Goal: Task Accomplishment & Management: Complete application form

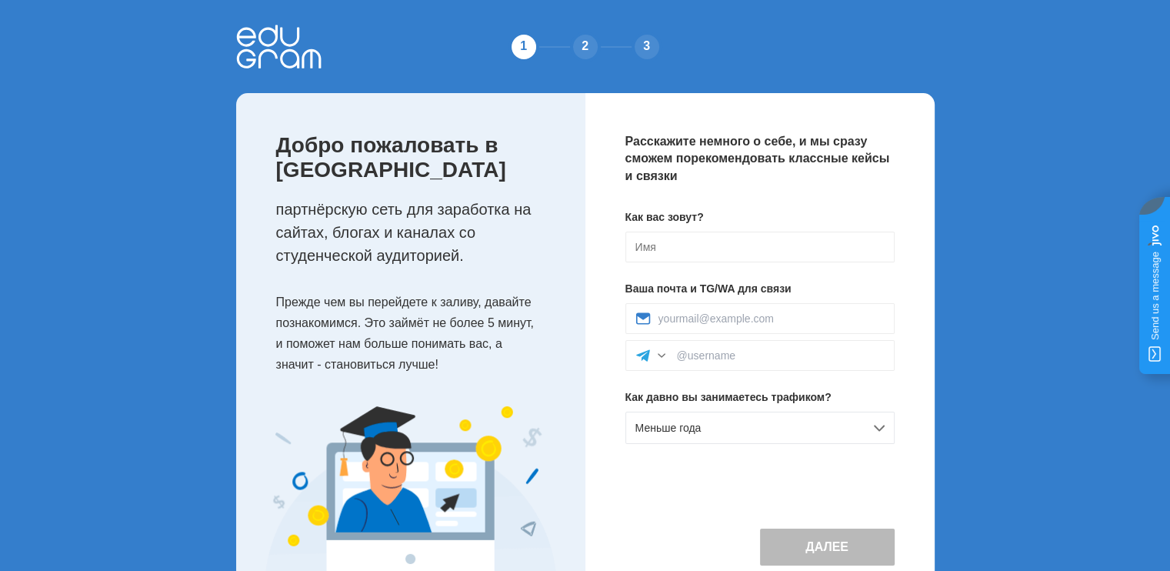
click at [632, 229] on div "Как вас зовут? Ваша почта и TG/WA для связи Как давно вы занимаетесь трафиком? …" at bounding box center [760, 332] width 269 height 247
click at [643, 236] on input at bounding box center [760, 247] width 269 height 31
click at [673, 245] on input at bounding box center [760, 247] width 269 height 31
type input "п"
type input "[PERSON_NAME]"
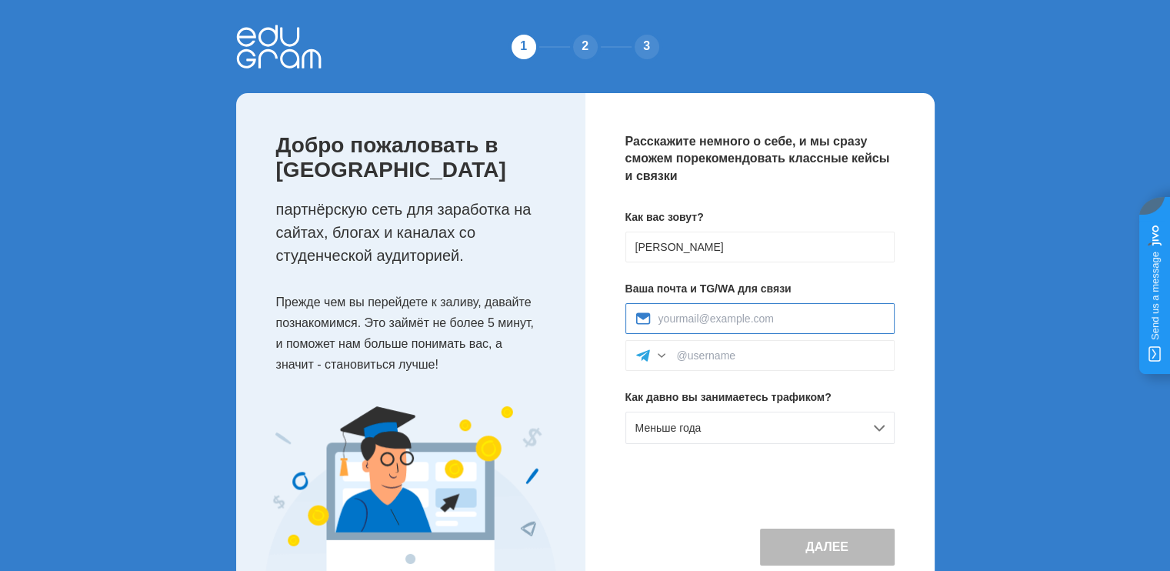
click at [748, 318] on input at bounding box center [772, 318] width 226 height 12
type input "mr.lostghost@gmail.com"
click at [739, 362] on div at bounding box center [760, 355] width 269 height 31
click at [752, 359] on input at bounding box center [781, 355] width 208 height 12
paste input "@LostGhostOne"
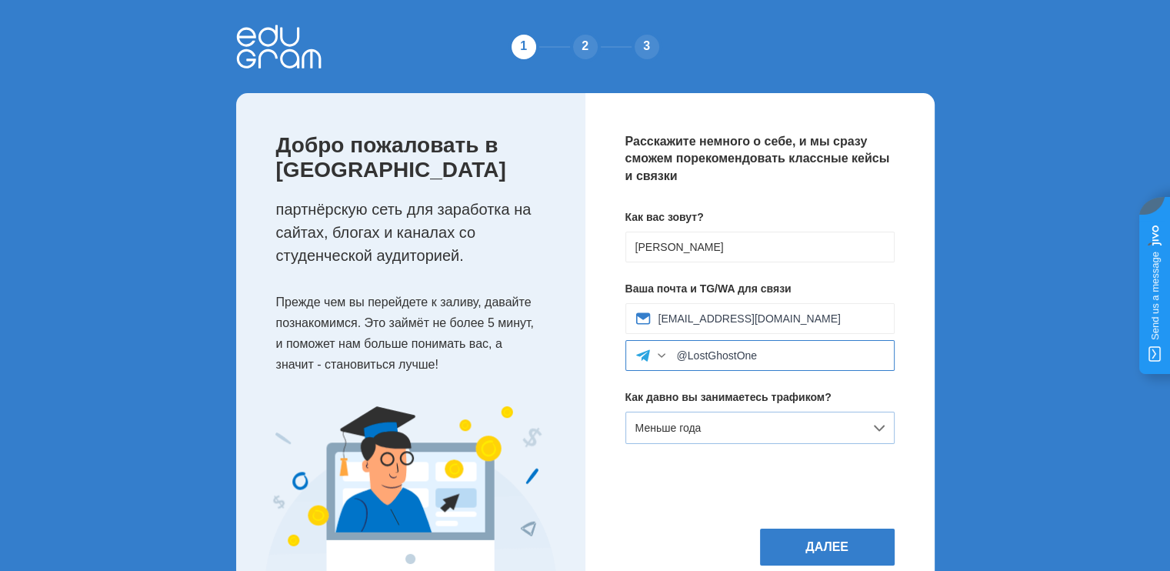
type input "@LostGhostOne"
click at [838, 421] on div "Меньше года" at bounding box center [760, 428] width 269 height 32
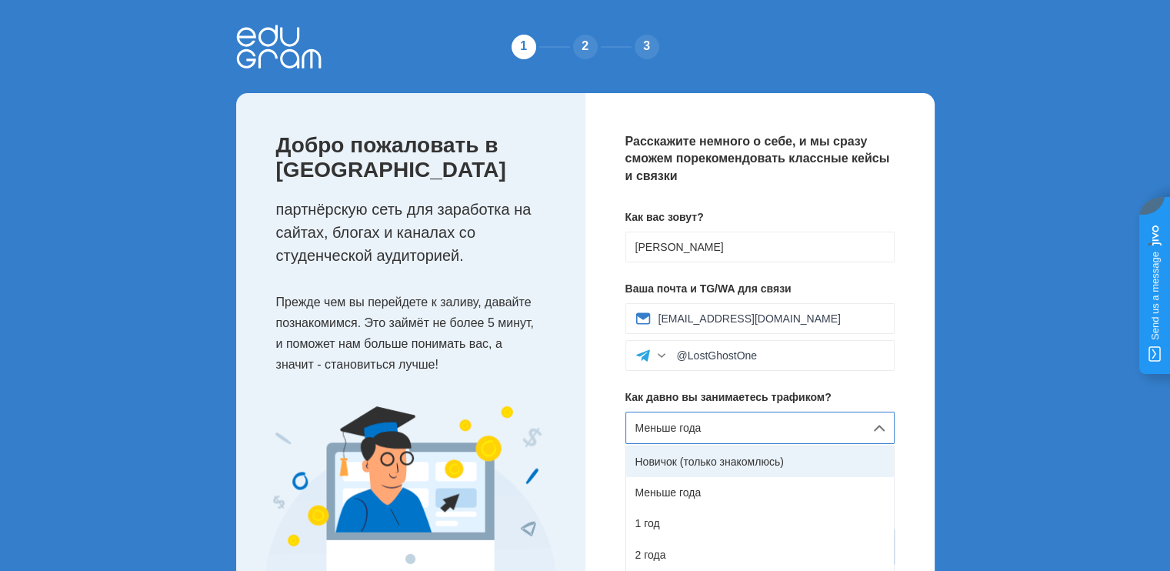
click at [799, 462] on div "Новичок (только знакомлюсь)" at bounding box center [760, 461] width 268 height 31
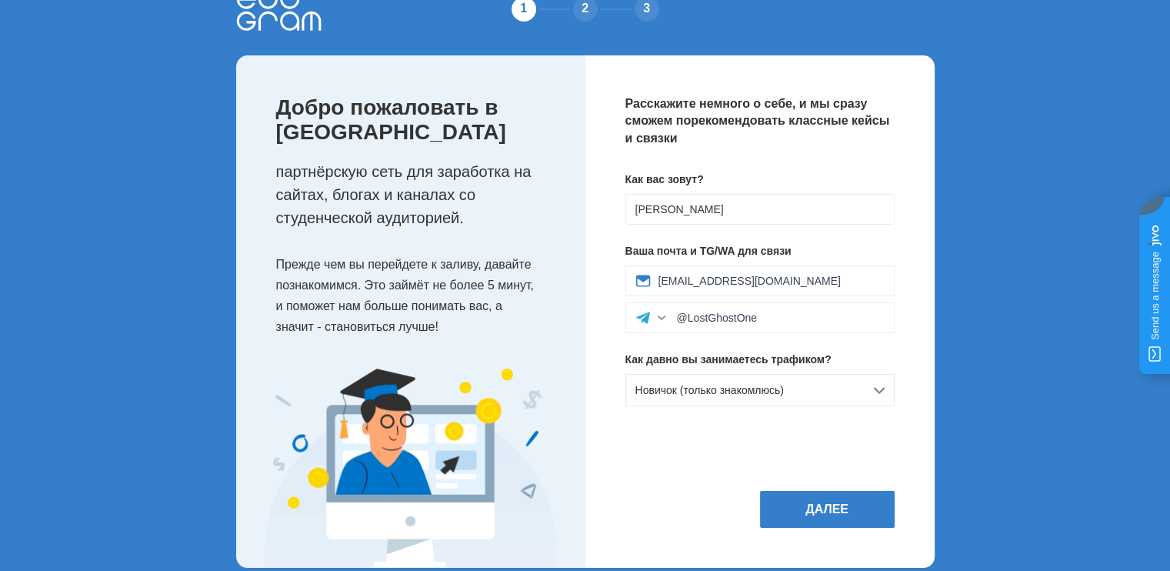
scroll to position [58, 0]
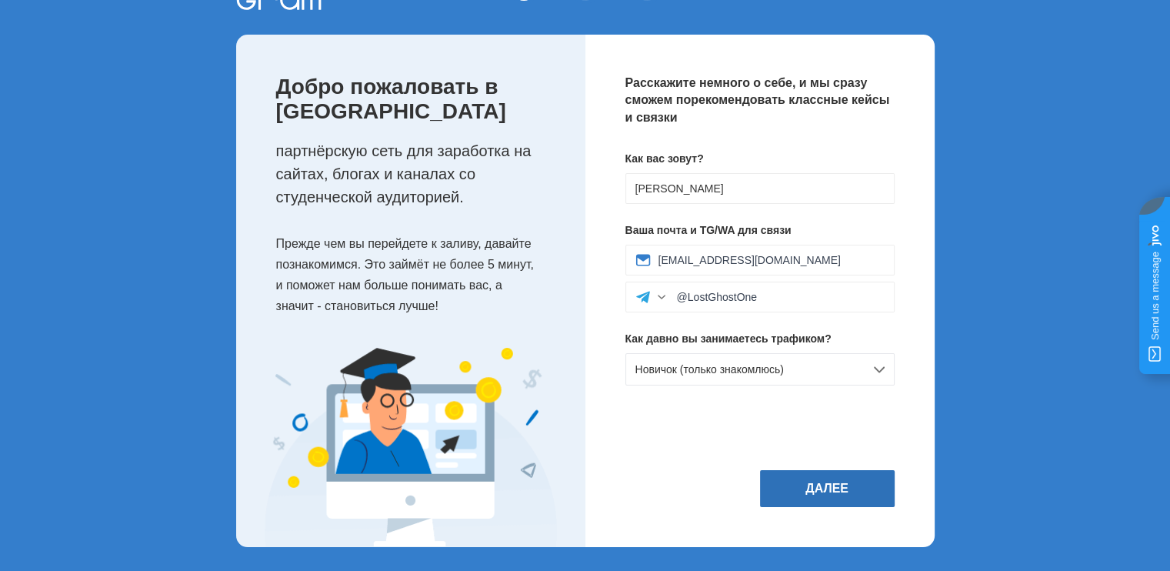
click at [836, 476] on button "Далее" at bounding box center [827, 488] width 135 height 37
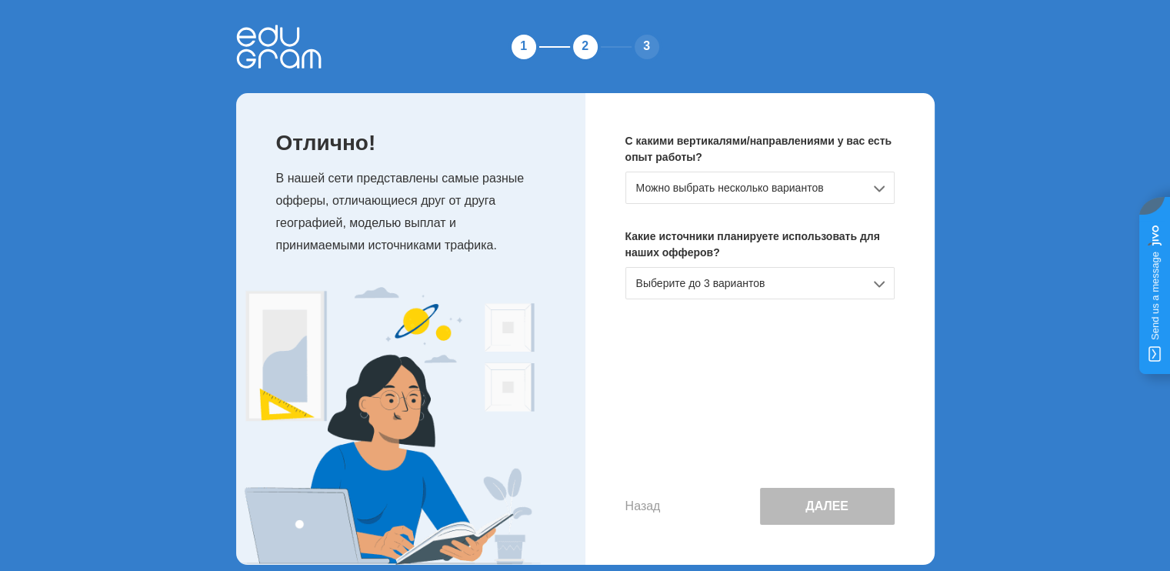
click at [753, 190] on div "Можно выбрать несколько вариантов" at bounding box center [760, 188] width 269 height 32
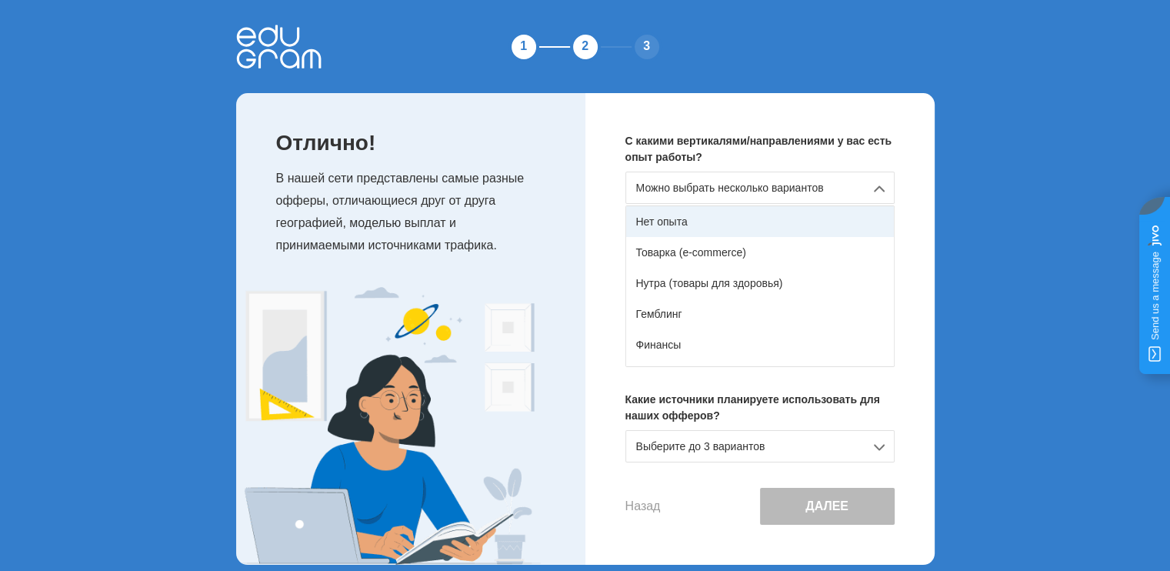
click at [739, 222] on div "Нет опыта" at bounding box center [760, 221] width 268 height 31
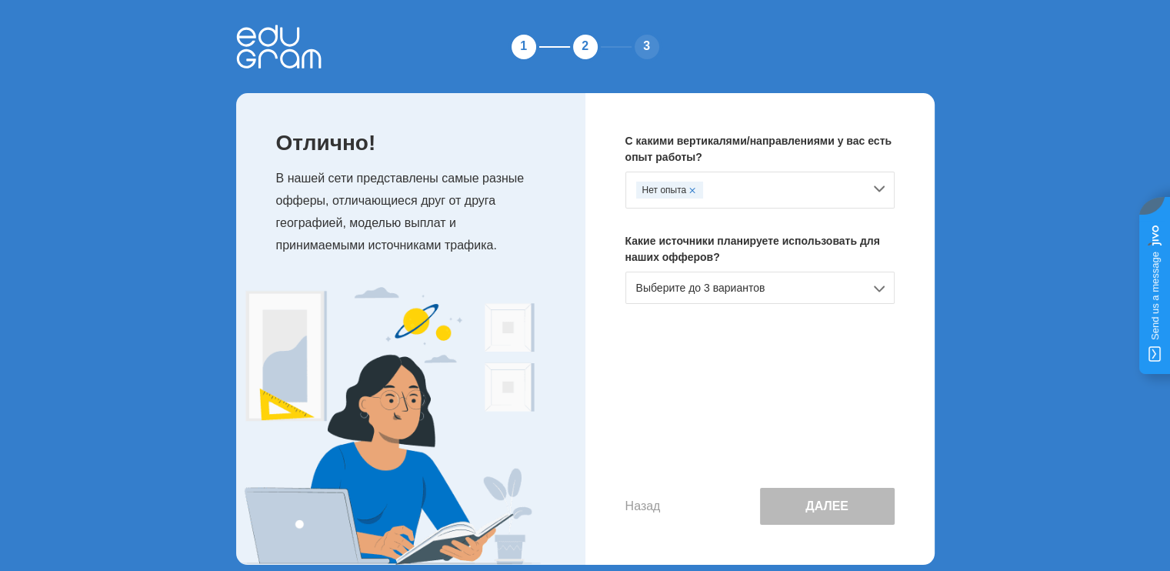
click at [746, 283] on div "Выберите до 3 вариантов" at bounding box center [760, 288] width 269 height 32
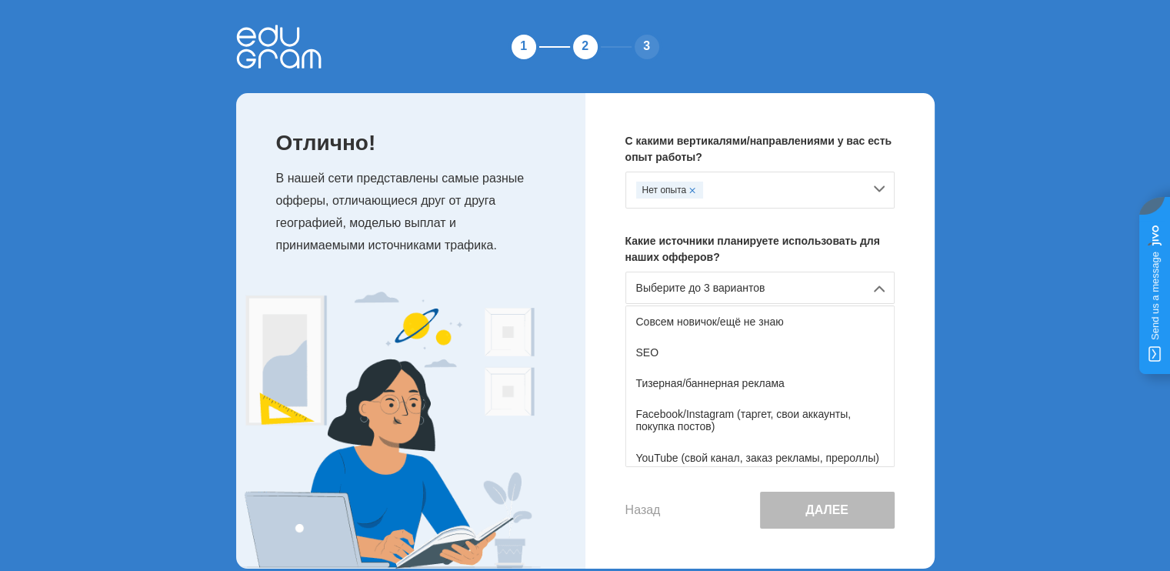
click at [746, 283] on div "Выберите до 3 вариантов" at bounding box center [760, 288] width 269 height 32
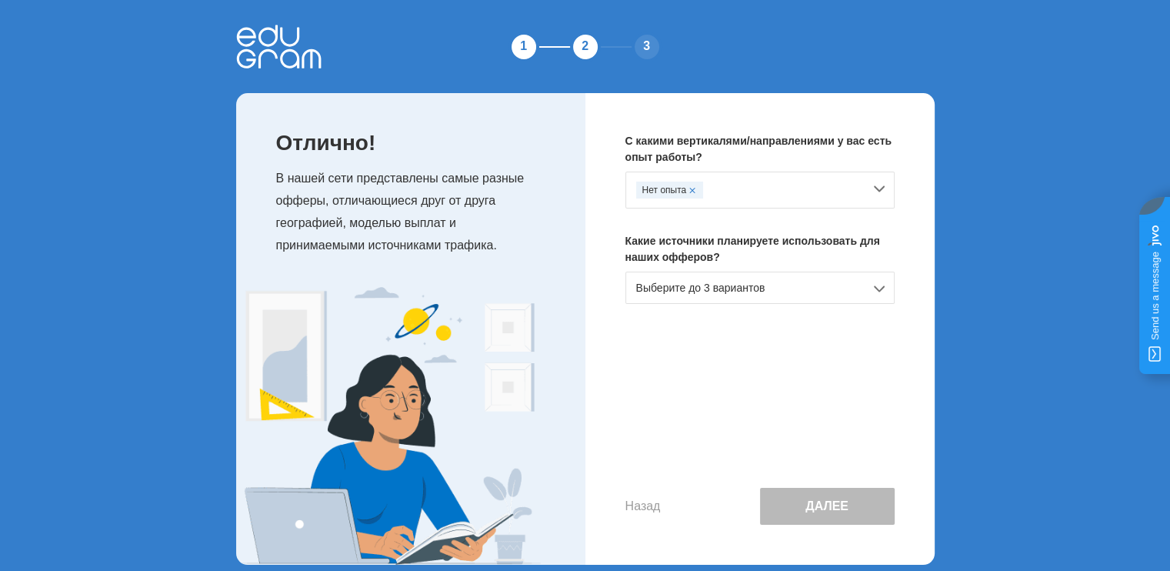
click at [746, 283] on div "Выберите до 3 вариантов" at bounding box center [760, 288] width 269 height 32
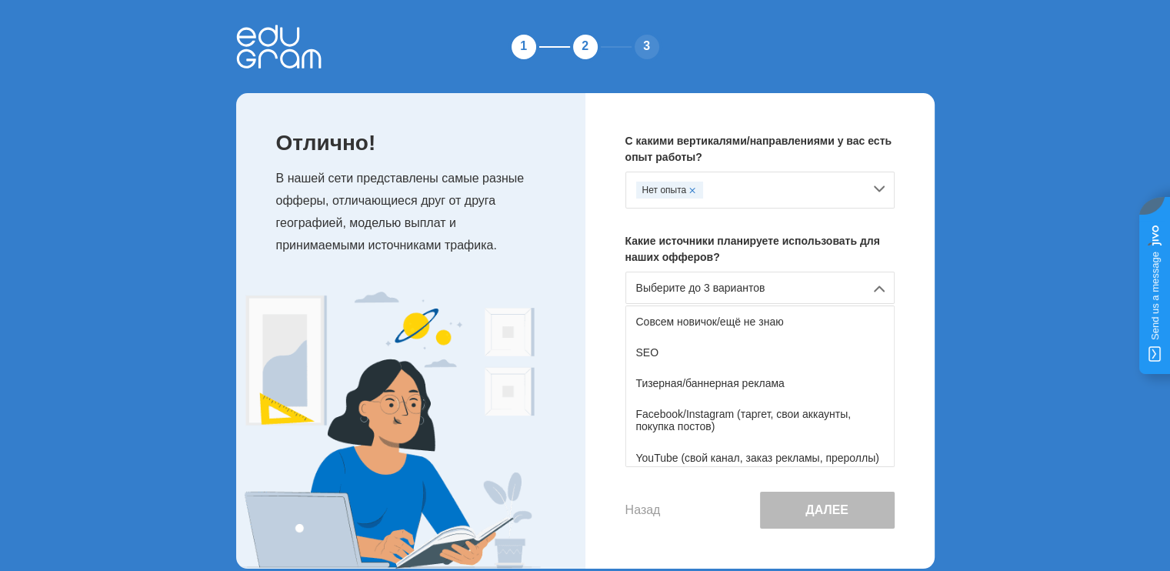
click at [762, 285] on div "Выберите до 3 вариантов" at bounding box center [760, 288] width 269 height 32
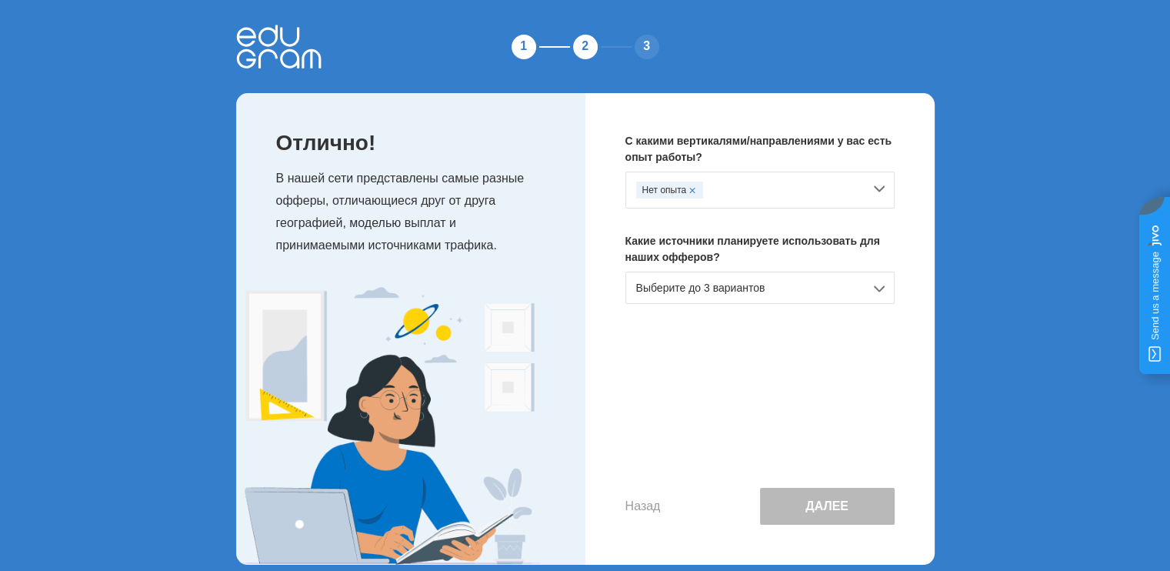
click at [762, 291] on div "Выберите до 3 вариантов" at bounding box center [760, 288] width 269 height 32
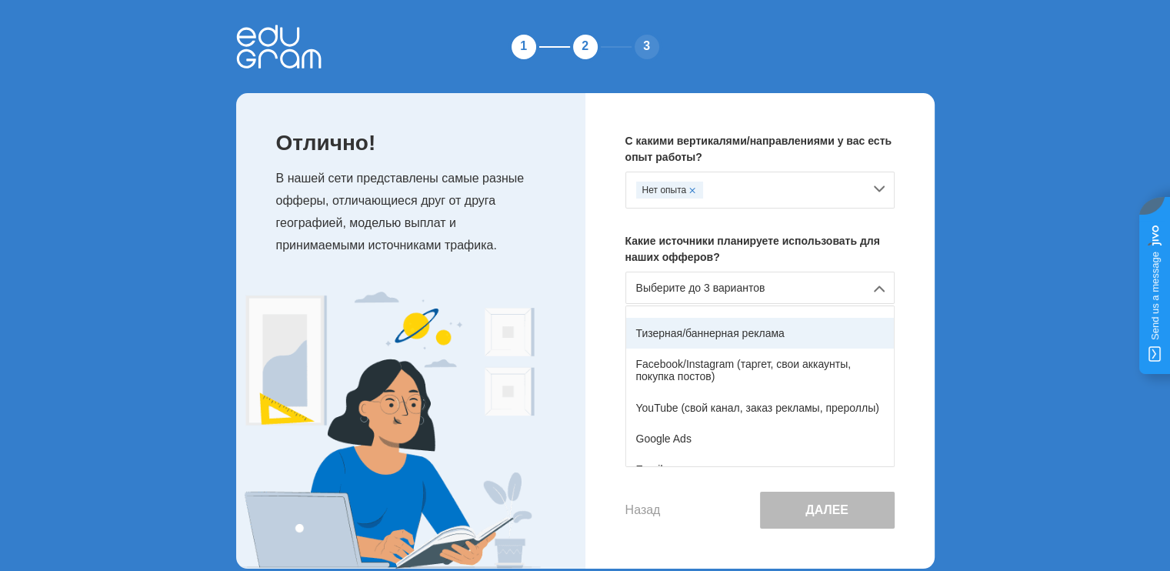
scroll to position [77, 0]
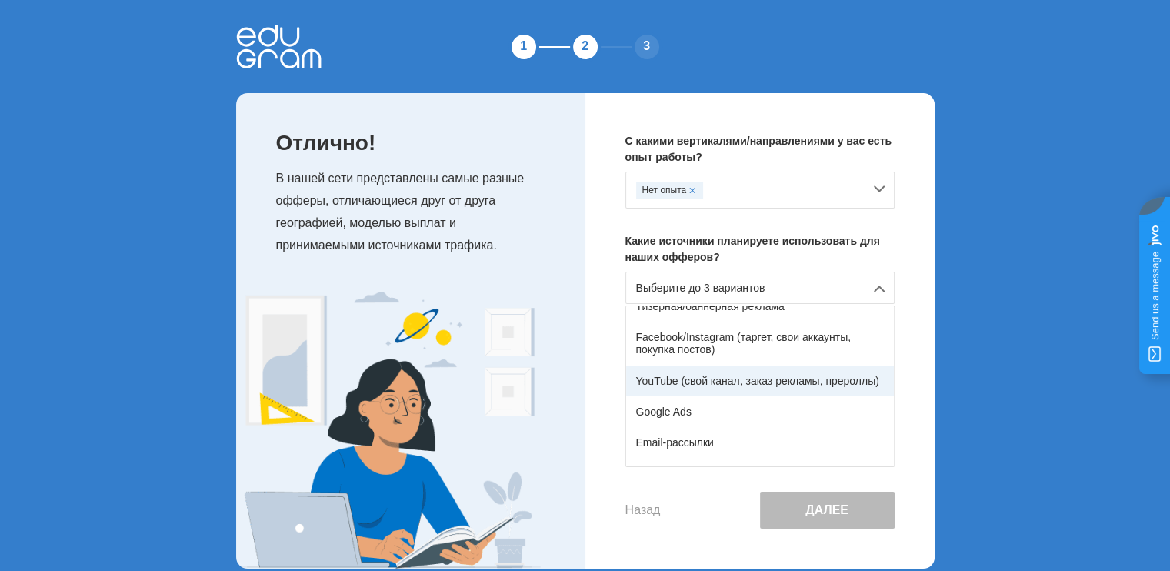
click at [776, 379] on div "YouTube (свой канал, заказ рекламы, прероллы)" at bounding box center [760, 380] width 268 height 31
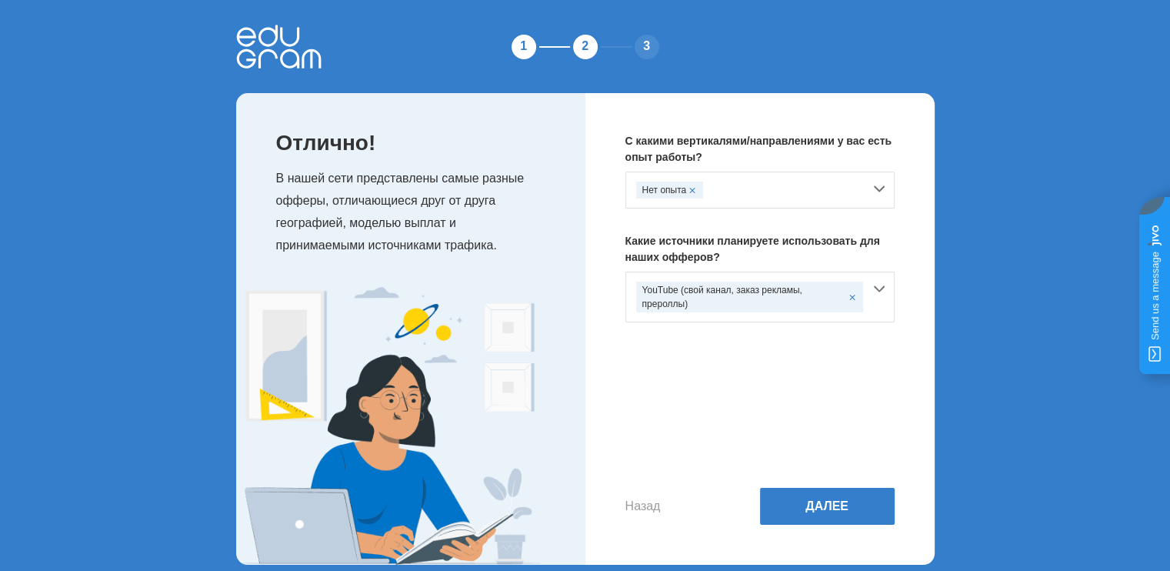
click at [782, 301] on div "YouTube (свой канал, заказ рекламы, прероллы)" at bounding box center [749, 297] width 227 height 31
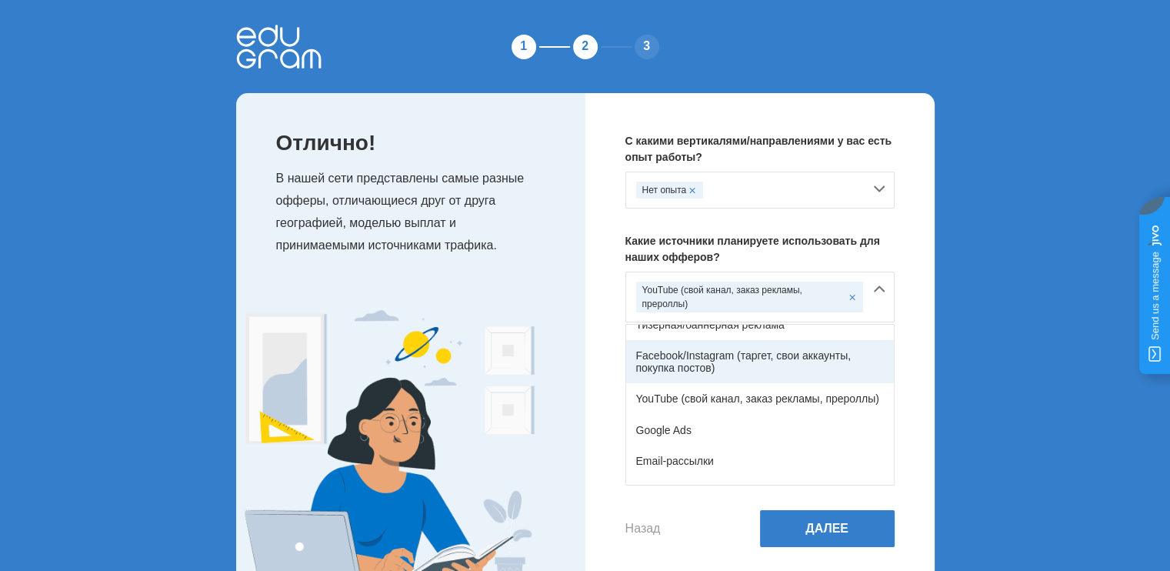
click at [763, 366] on div "Facebook/Instagram (таргет, свои аккаунты, покупка постов)" at bounding box center [760, 361] width 268 height 43
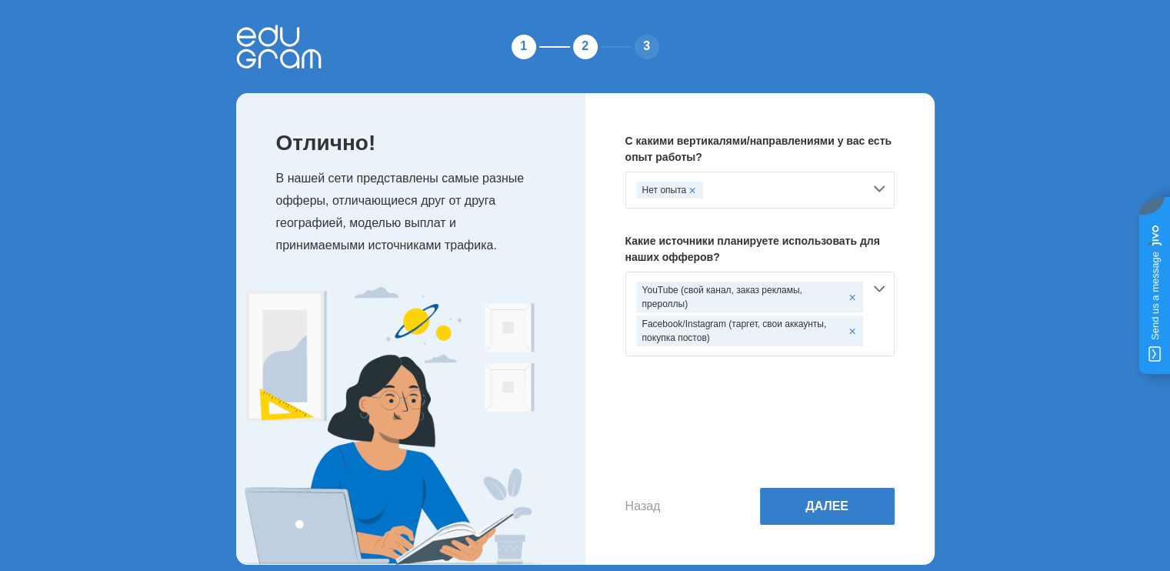
click at [876, 289] on div "YouTube (свой канал, заказ рекламы, прероллы) Facebook/Instagram (таргет, свои …" at bounding box center [760, 314] width 269 height 85
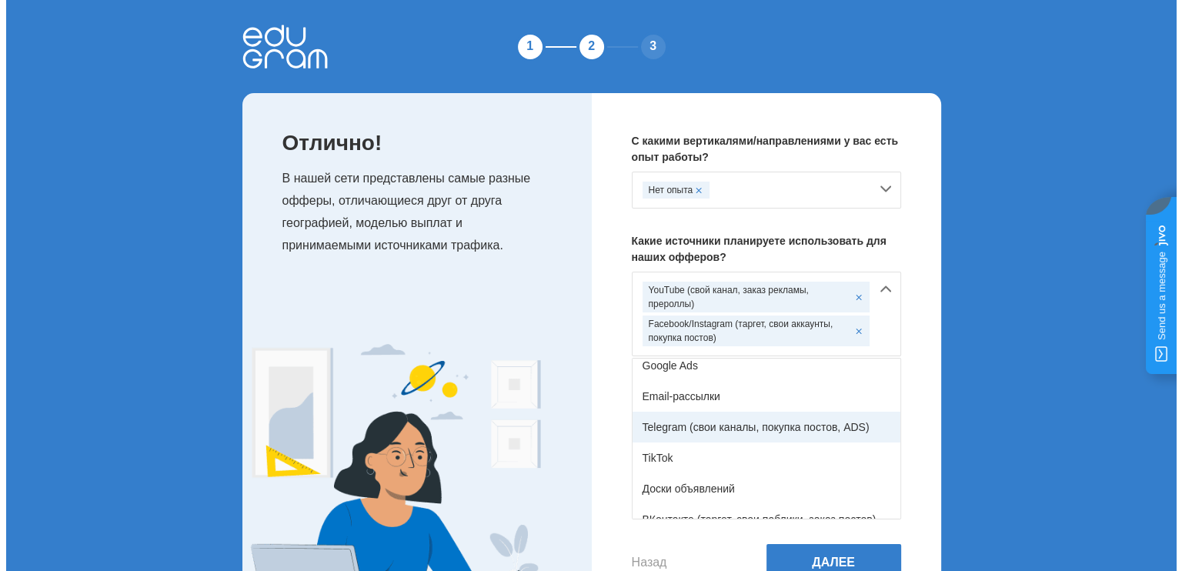
scroll to position [175, 0]
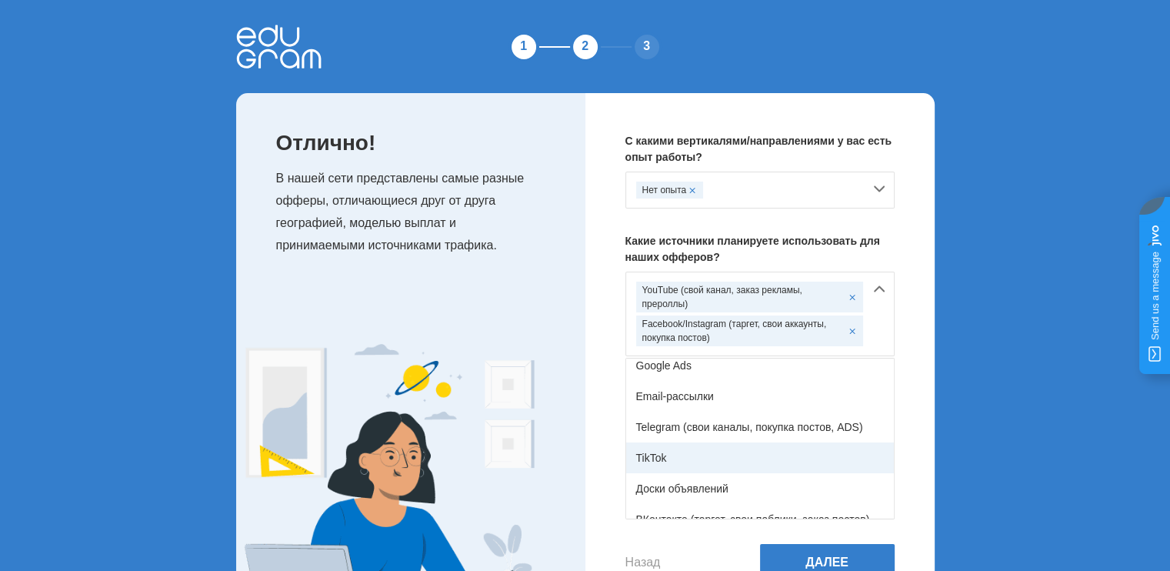
click at [743, 454] on div "TikTok" at bounding box center [760, 457] width 268 height 31
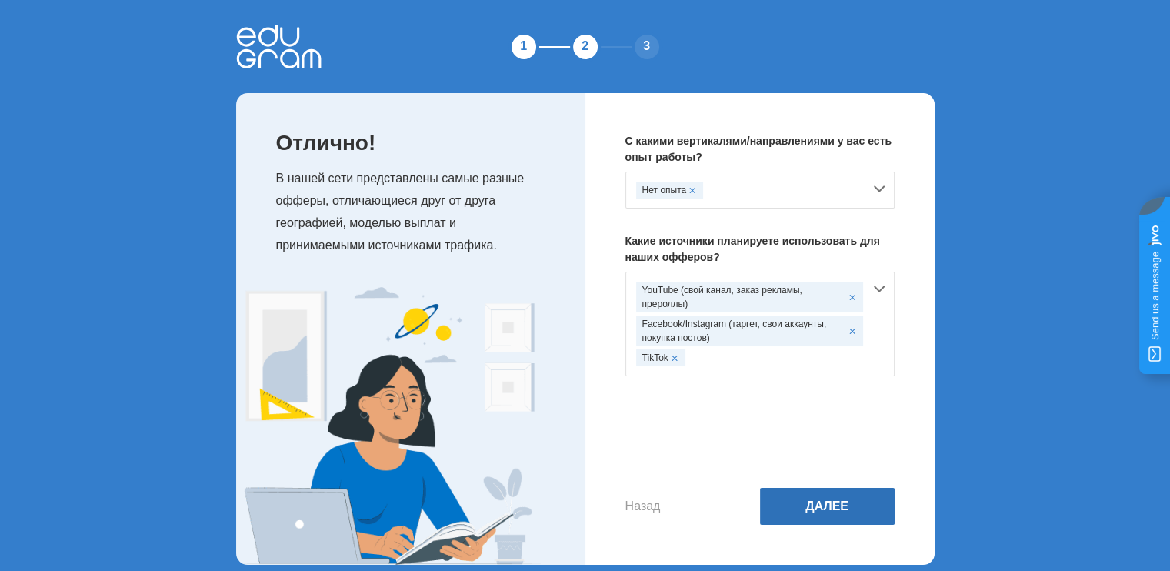
click at [819, 509] on button "Далее" at bounding box center [827, 506] width 135 height 37
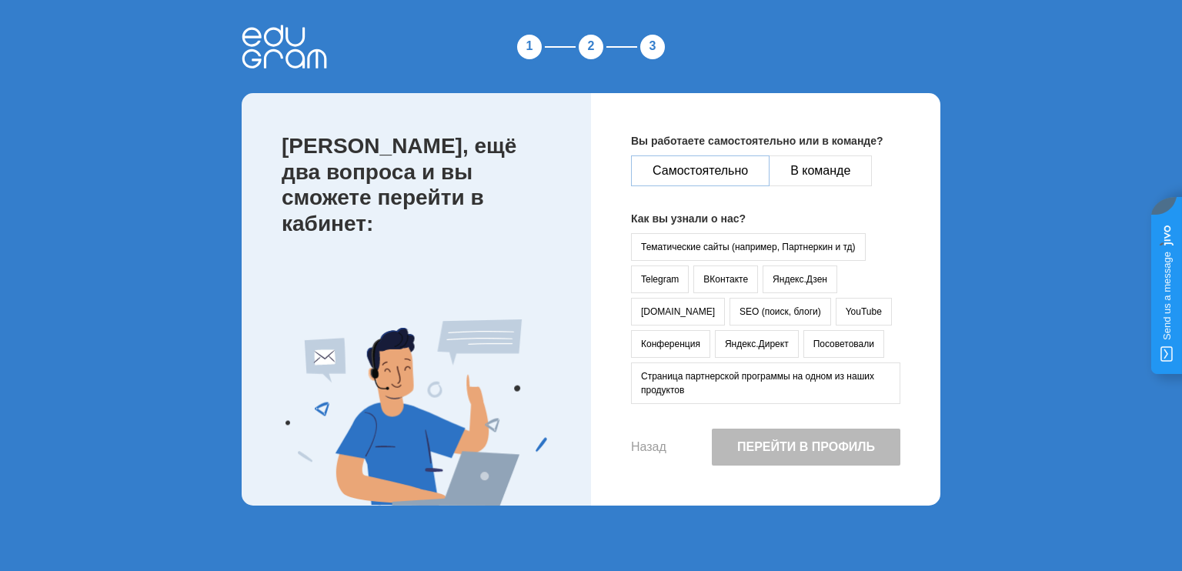
click at [715, 175] on button "Самостоятельно" at bounding box center [700, 170] width 139 height 31
click at [836, 312] on button "YouTube" at bounding box center [864, 312] width 56 height 28
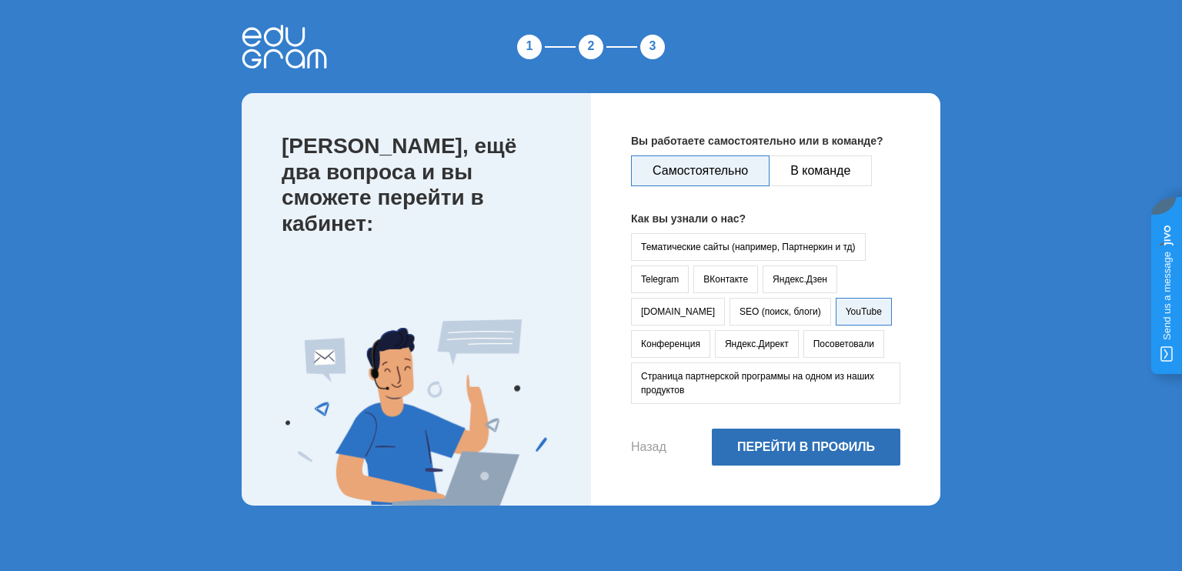
click at [781, 442] on button "Перейти в профиль" at bounding box center [806, 447] width 189 height 37
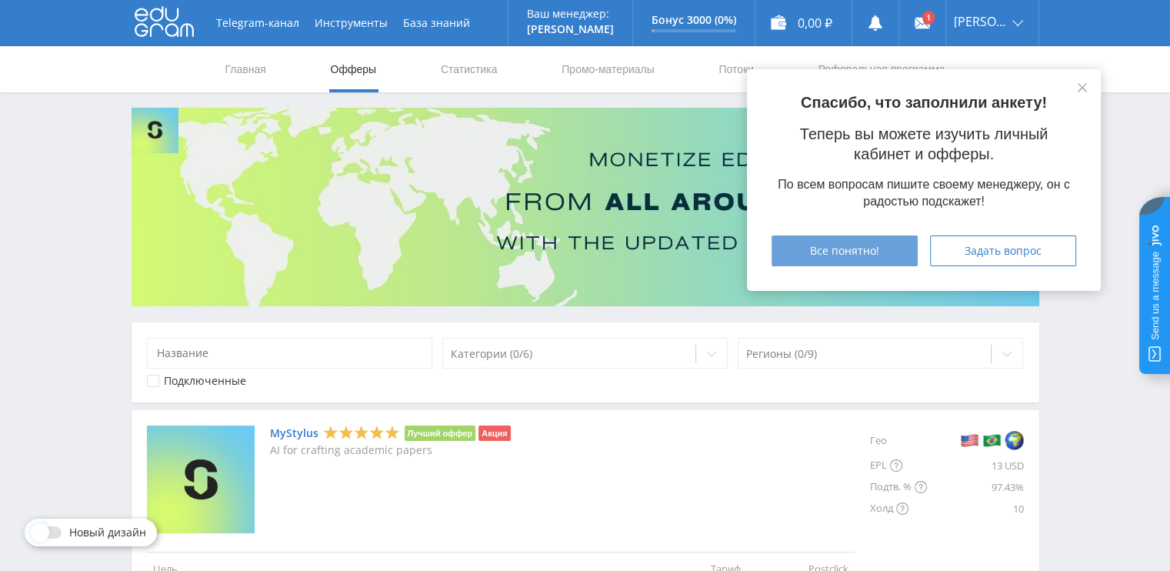
click at [823, 252] on span "Все понятно!" at bounding box center [844, 251] width 69 height 12
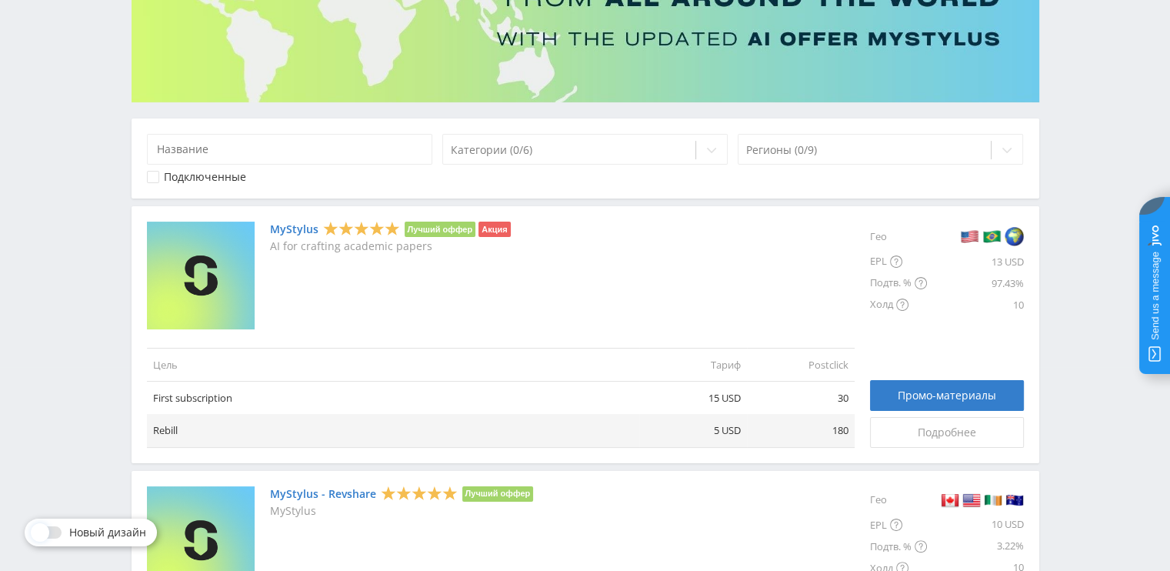
scroll to position [231, 0]
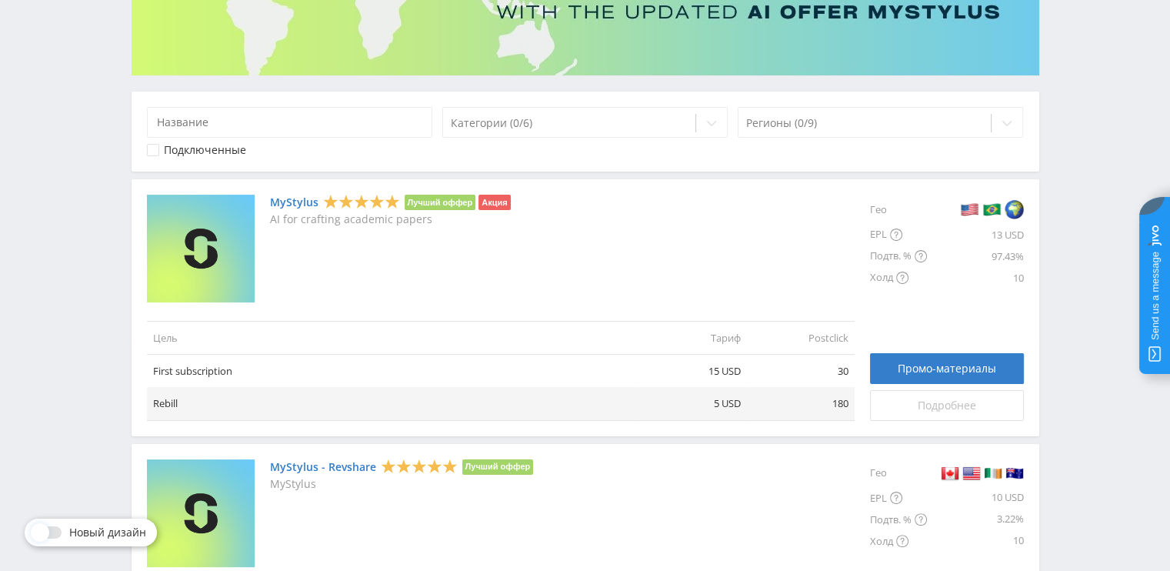
click at [922, 414] on link "Подробнее" at bounding box center [947, 405] width 154 height 31
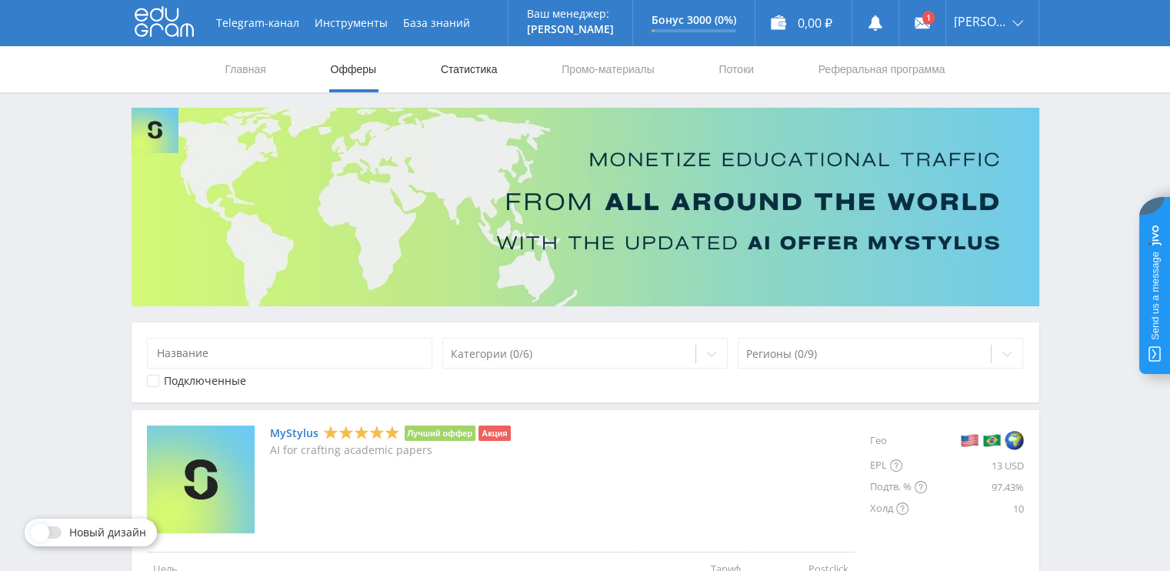
click at [483, 64] on link "Статистика" at bounding box center [469, 69] width 60 height 46
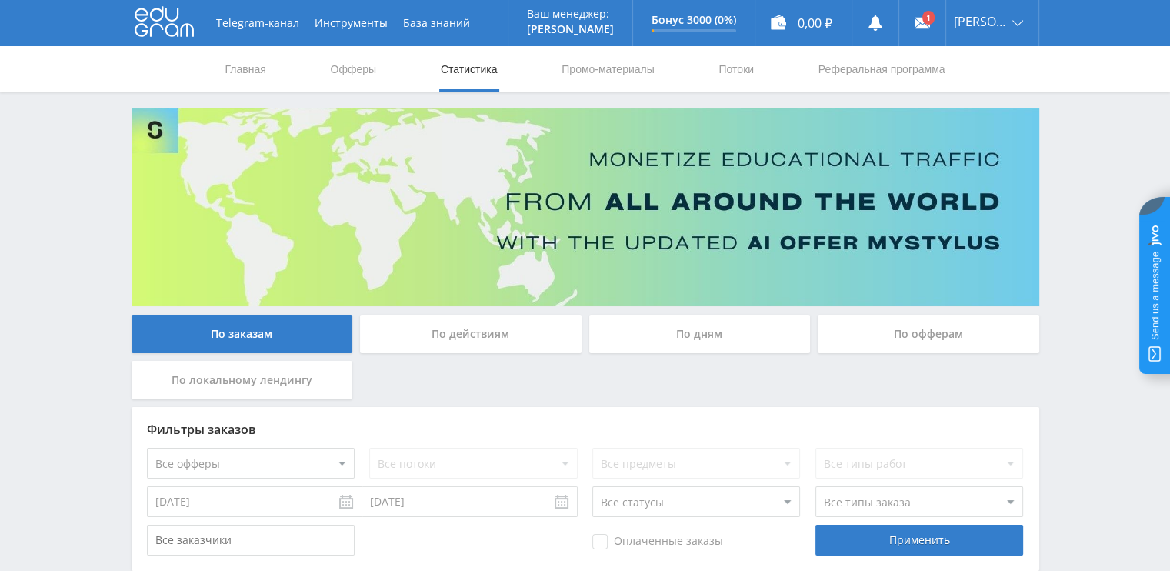
scroll to position [77, 0]
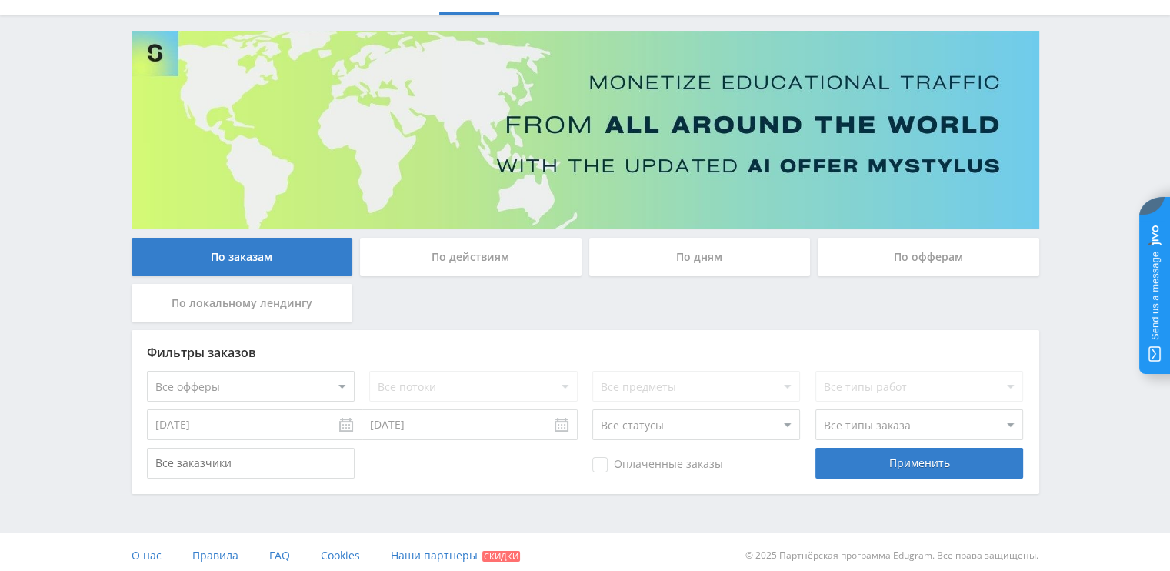
click at [302, 385] on select "Все офферы MyStylus MyStylus - Revshare Кампус AI Studybay Автор24 Studybay Bra…" at bounding box center [251, 386] width 208 height 31
select select "339"
click at [464, 389] on select "Все потоки default" at bounding box center [473, 386] width 208 height 31
click at [632, 369] on div "Фильтры заказов Все офферы MyStylus MyStylus - Revshare Кампус AI Studybay Авто…" at bounding box center [586, 412] width 908 height 164
click at [633, 378] on select "Все предметы" at bounding box center [696, 386] width 208 height 31
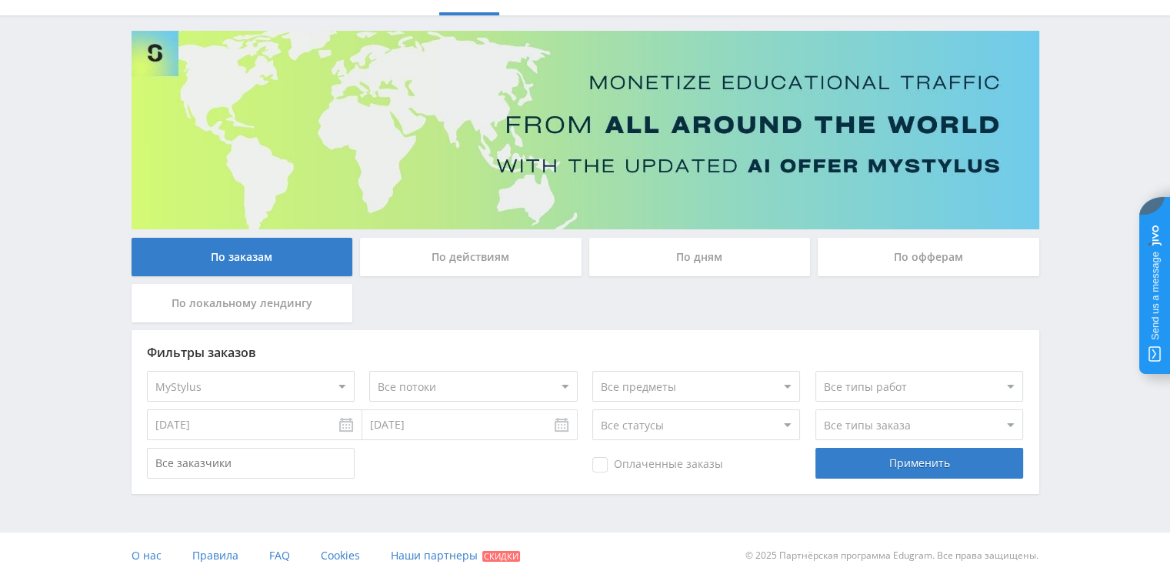
click at [633, 378] on select "Все предметы" at bounding box center [696, 386] width 208 height 31
click at [842, 374] on select "Все типы работ" at bounding box center [920, 386] width 208 height 31
drag, startPoint x: 842, startPoint y: 374, endPoint x: 822, endPoint y: 365, distance: 21.7
click at [842, 374] on select "Все типы работ" at bounding box center [920, 386] width 208 height 31
click at [474, 252] on div "По действиям" at bounding box center [471, 257] width 222 height 38
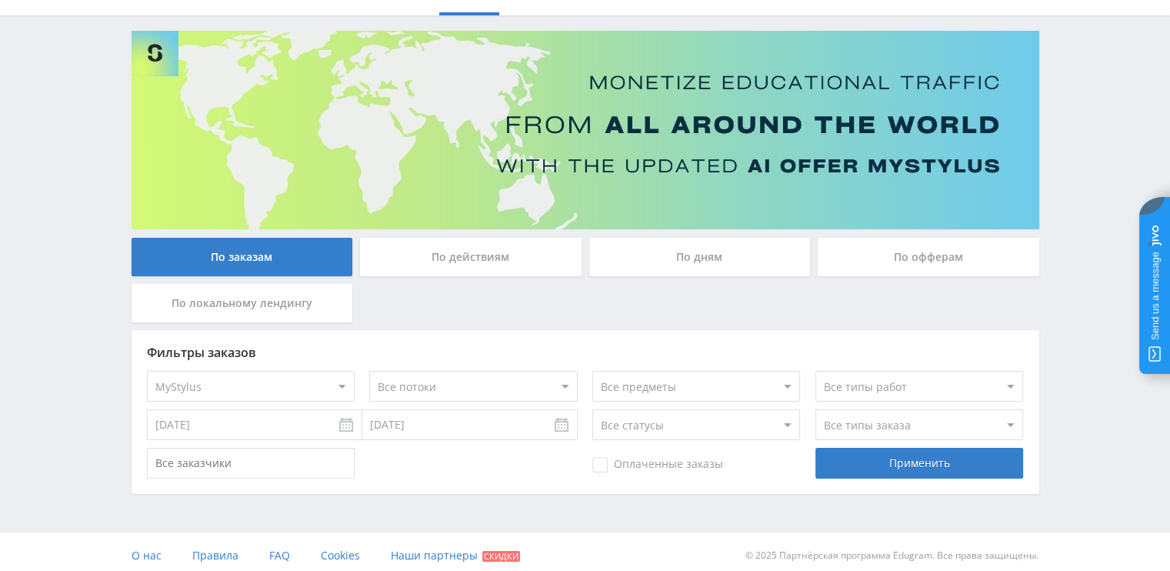
click at [0, 0] on input "По действиям" at bounding box center [0, 0] width 0 height 0
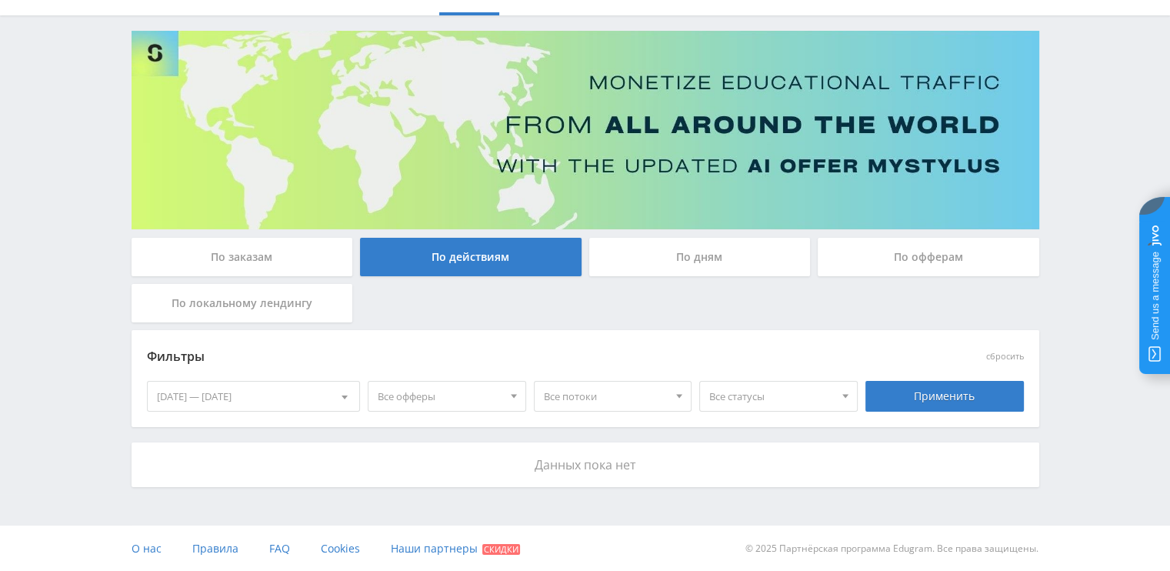
click at [265, 265] on div "По заказам" at bounding box center [243, 257] width 222 height 38
click at [0, 0] on input "По заказам" at bounding box center [0, 0] width 0 height 0
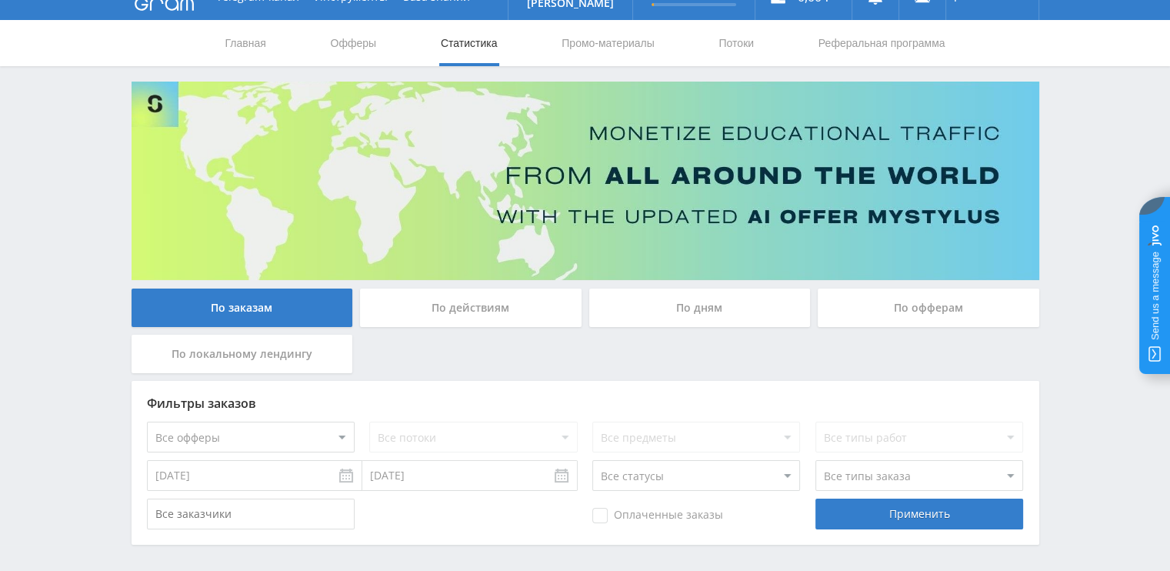
scroll to position [0, 0]
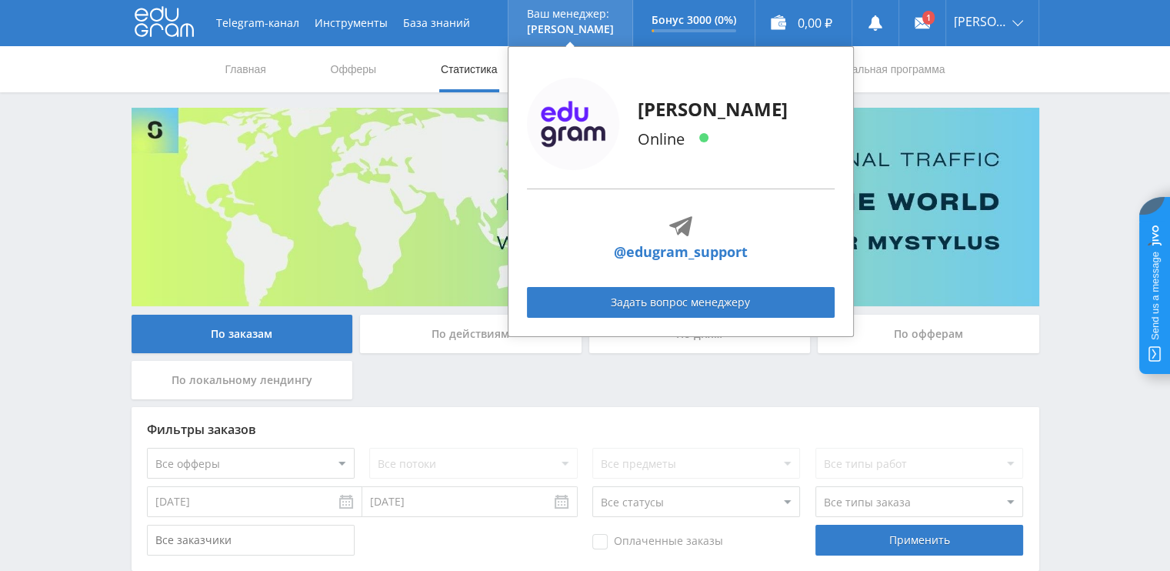
click at [624, 70] on div "Alex Online @edugram_support Задать вопрос менеджеру" at bounding box center [681, 191] width 346 height 291
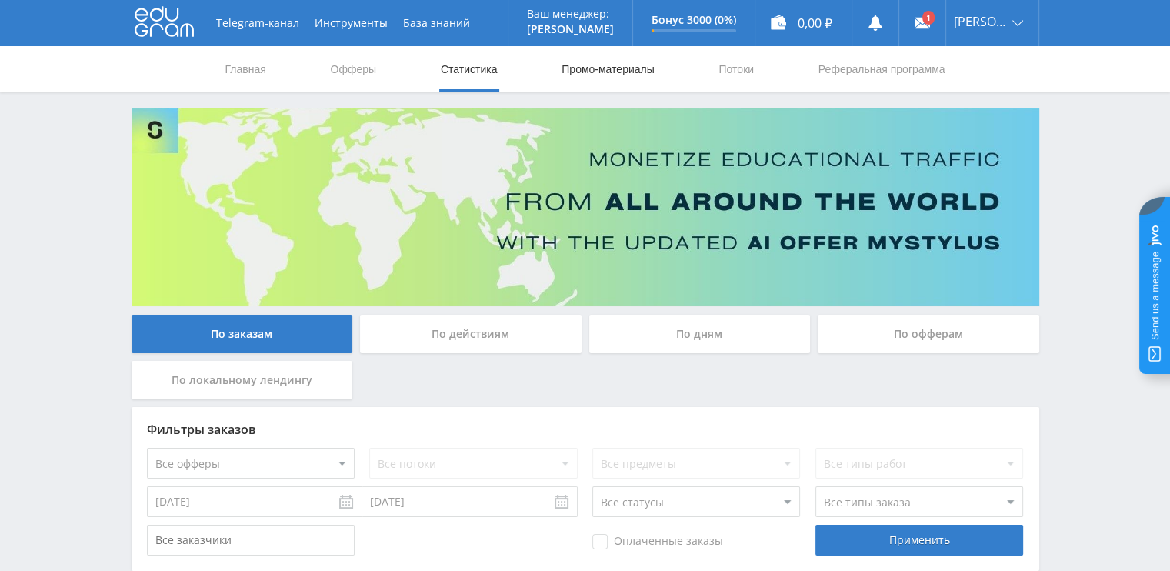
click at [631, 79] on link "Промо-материалы" at bounding box center [607, 69] width 95 height 46
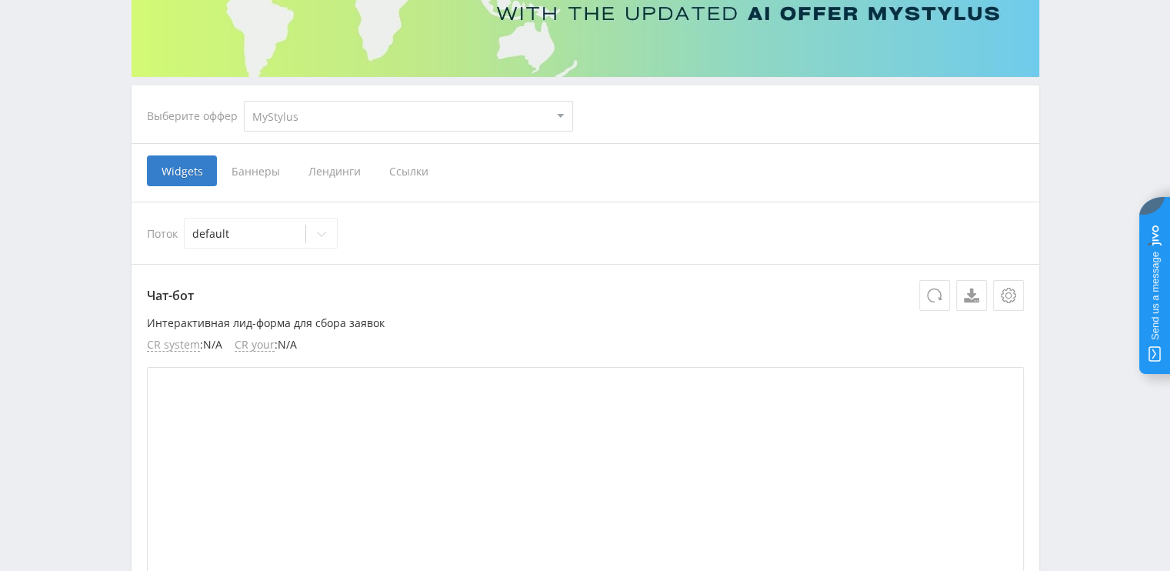
scroll to position [77, 0]
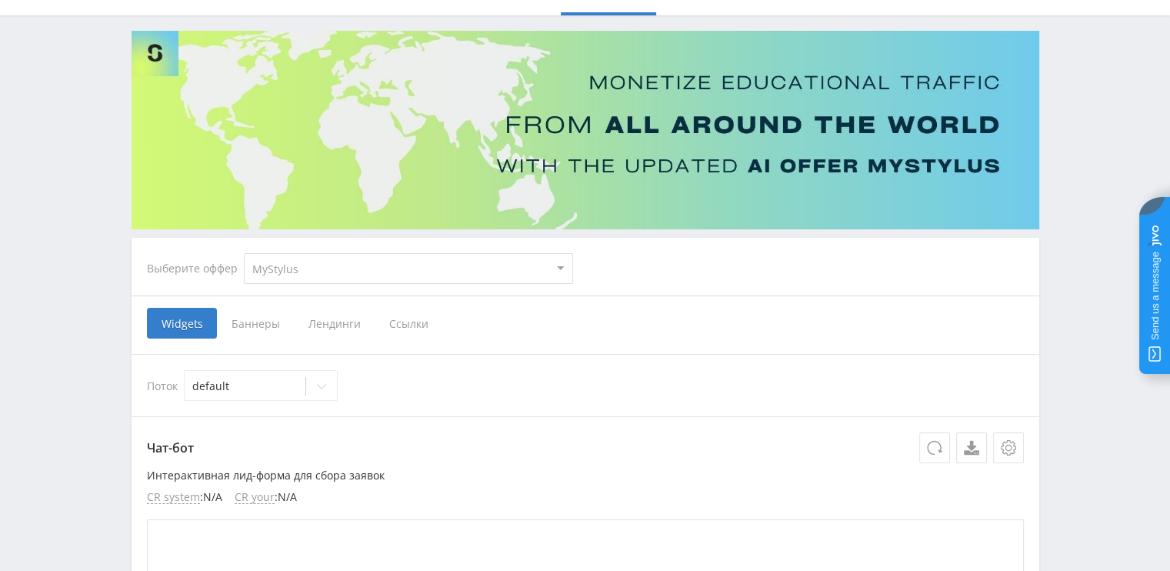
click at [262, 329] on span "Баннеры" at bounding box center [255, 323] width 77 height 31
click at [0, 0] on input "Баннеры" at bounding box center [0, 0] width 0 height 0
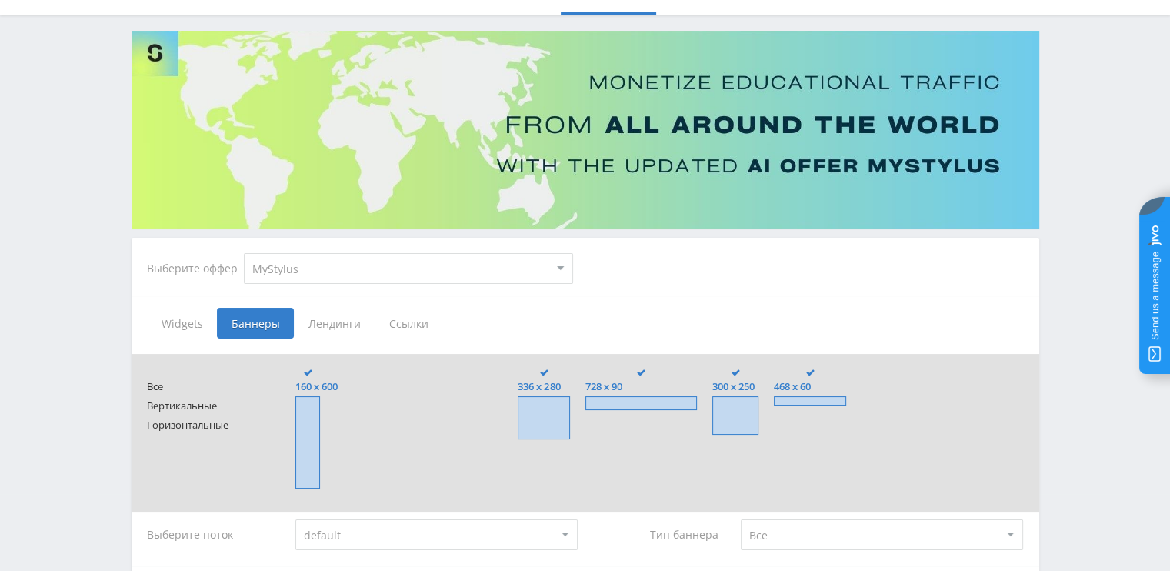
click at [305, 325] on span "Лендинги" at bounding box center [334, 323] width 81 height 31
click at [0, 0] on input "Лендинги" at bounding box center [0, 0] width 0 height 0
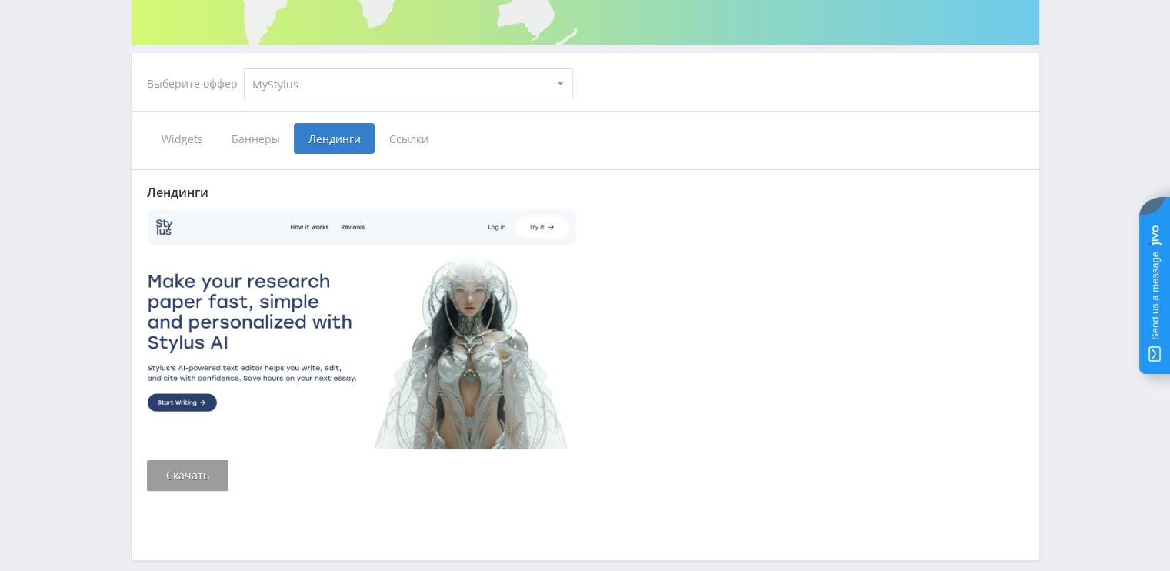
scroll to position [308, 0]
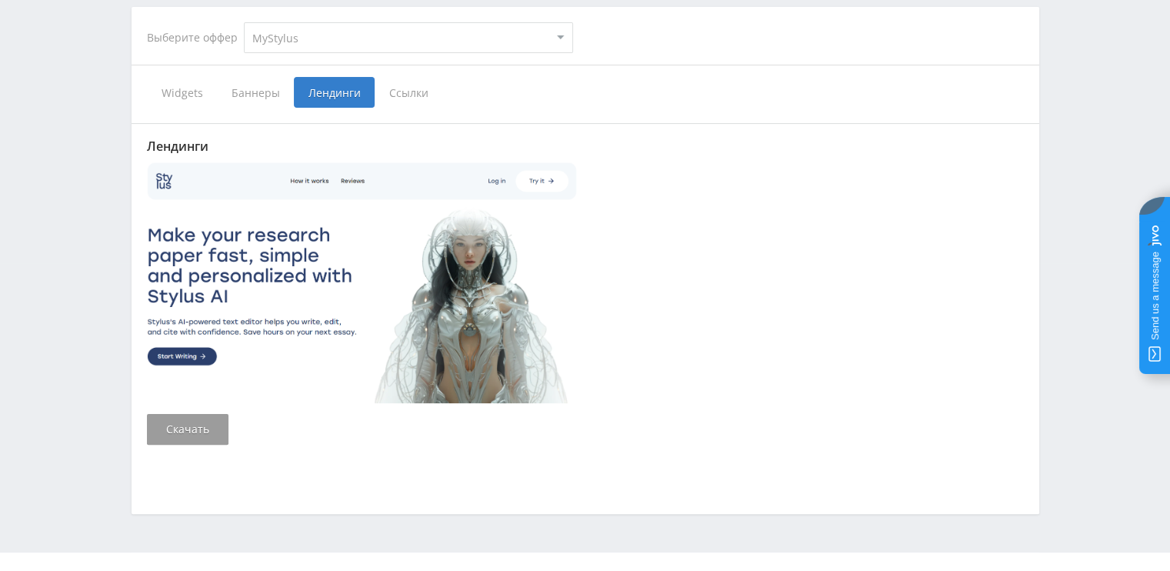
click at [415, 101] on span "Ссылки" at bounding box center [409, 92] width 68 height 31
click at [0, 0] on input "Ссылки" at bounding box center [0, 0] width 0 height 0
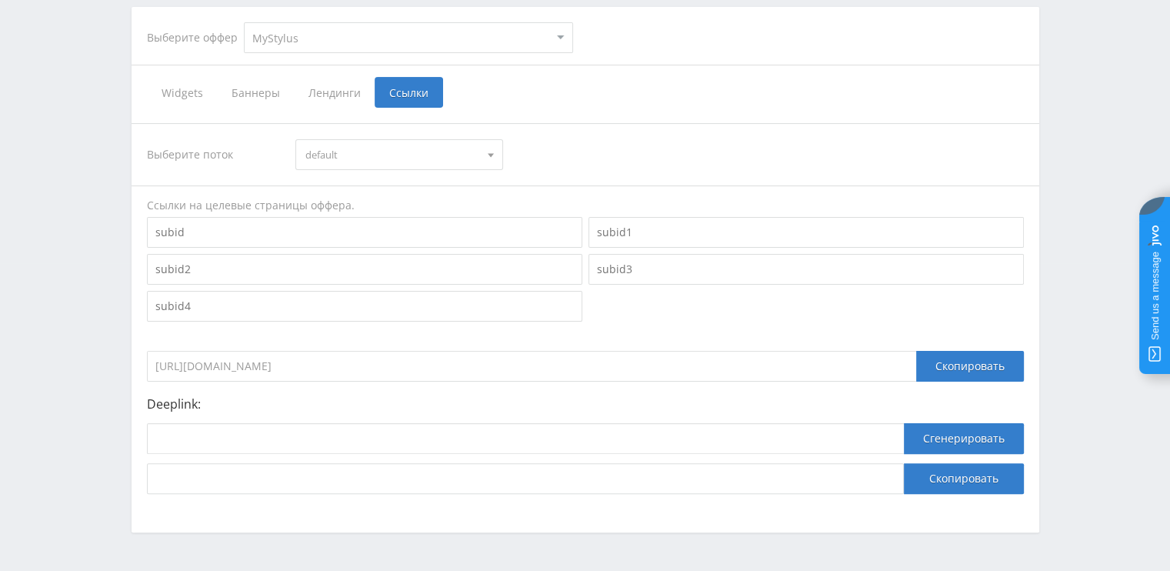
click at [312, 82] on span "Лендинги" at bounding box center [334, 92] width 81 height 31
click at [0, 0] on input "Лендинги" at bounding box center [0, 0] width 0 height 0
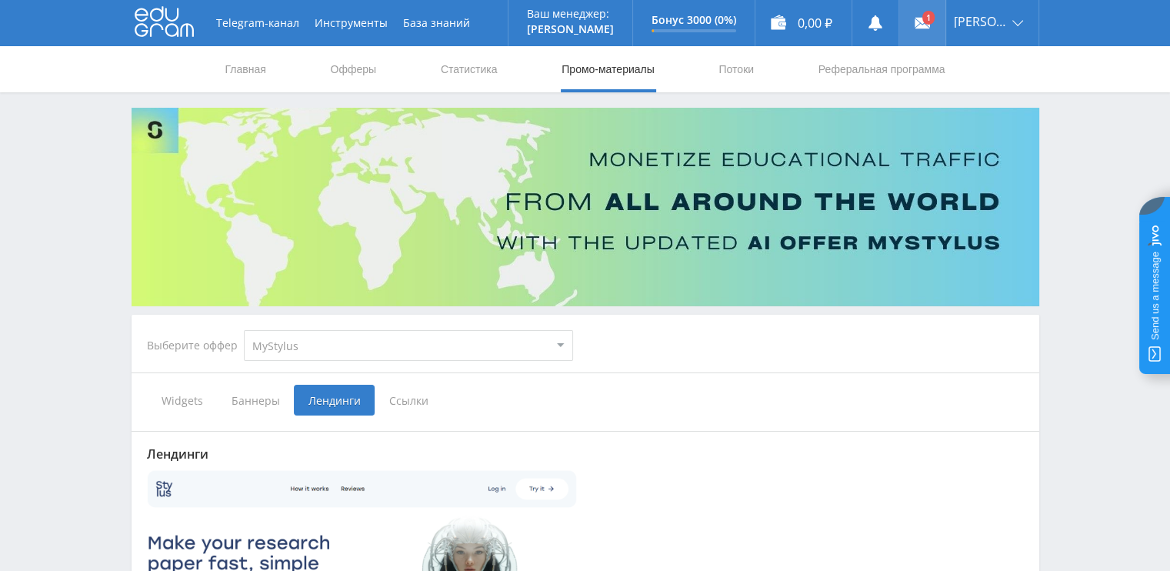
click at [946, 28] on link at bounding box center [923, 23] width 46 height 46
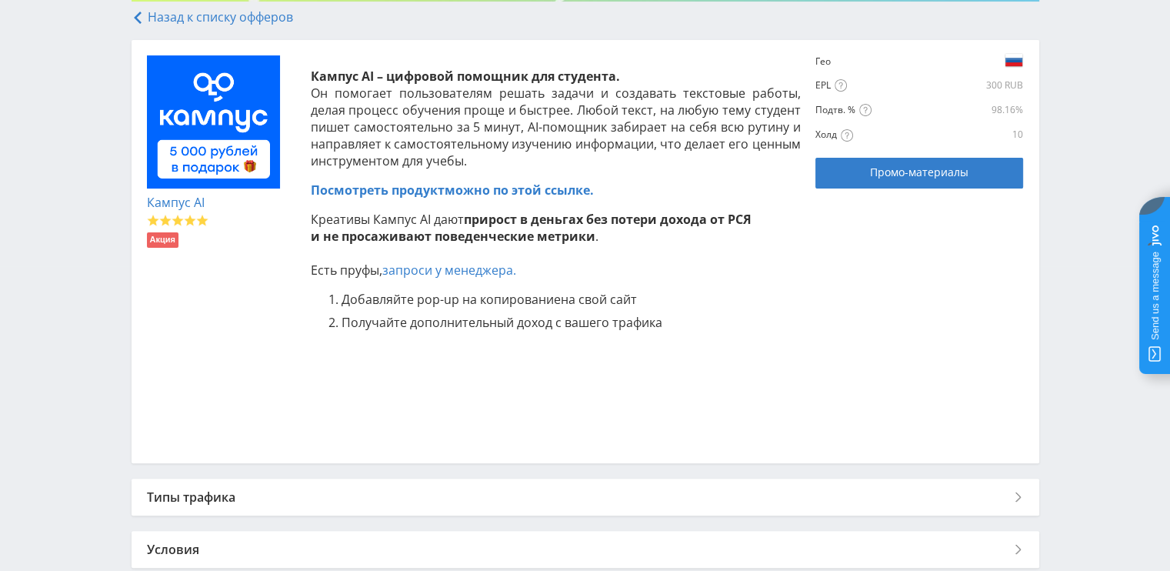
scroll to position [308, 0]
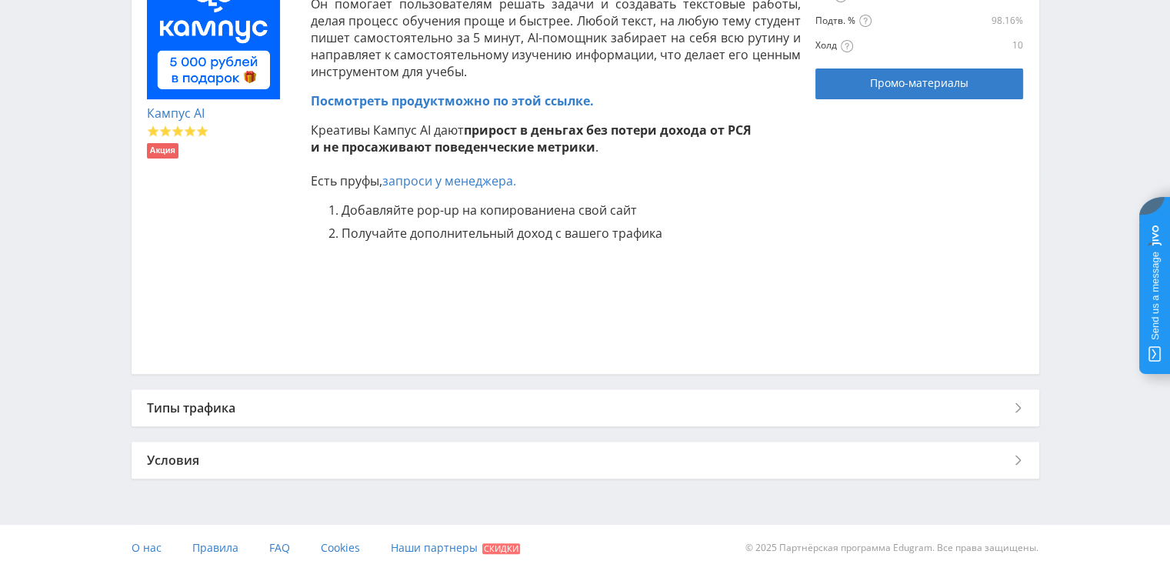
click at [360, 402] on div "Типы трафика" at bounding box center [586, 407] width 908 height 37
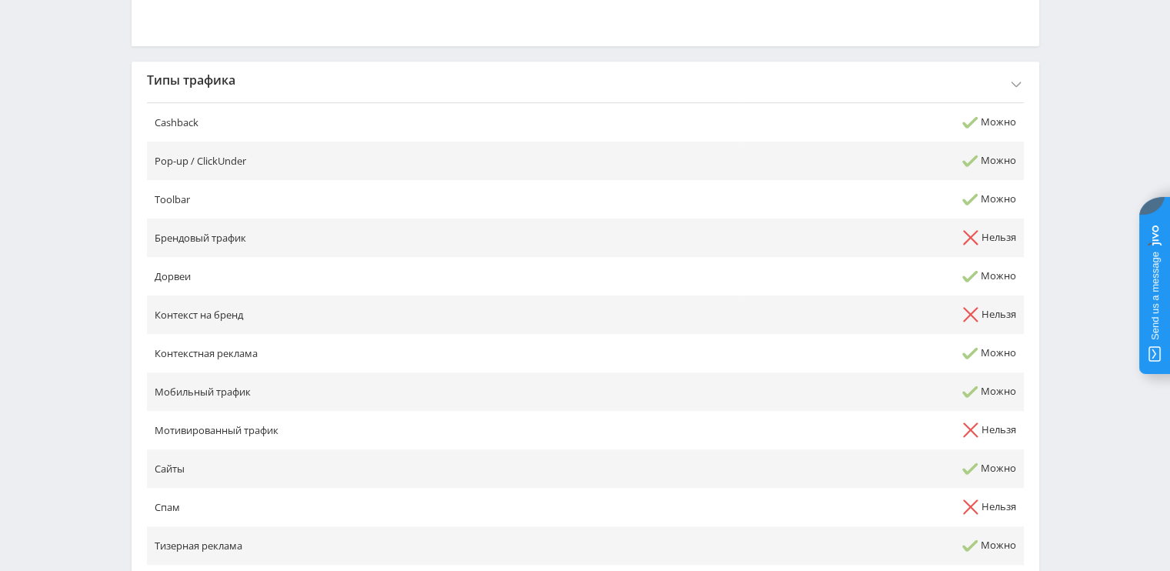
scroll to position [914, 0]
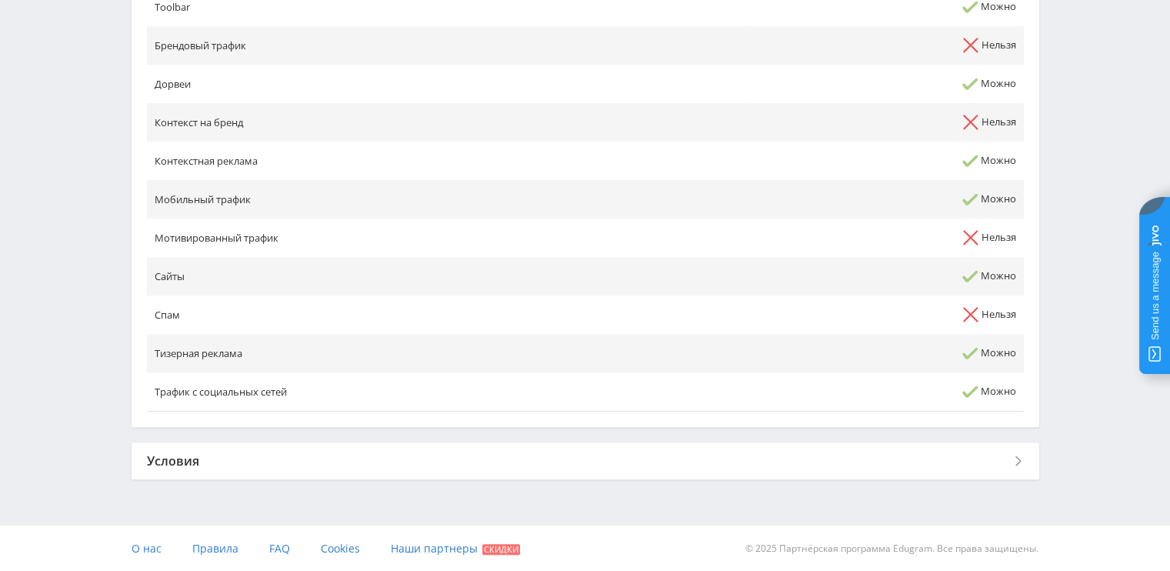
click at [195, 452] on div "Условия" at bounding box center [586, 460] width 908 height 37
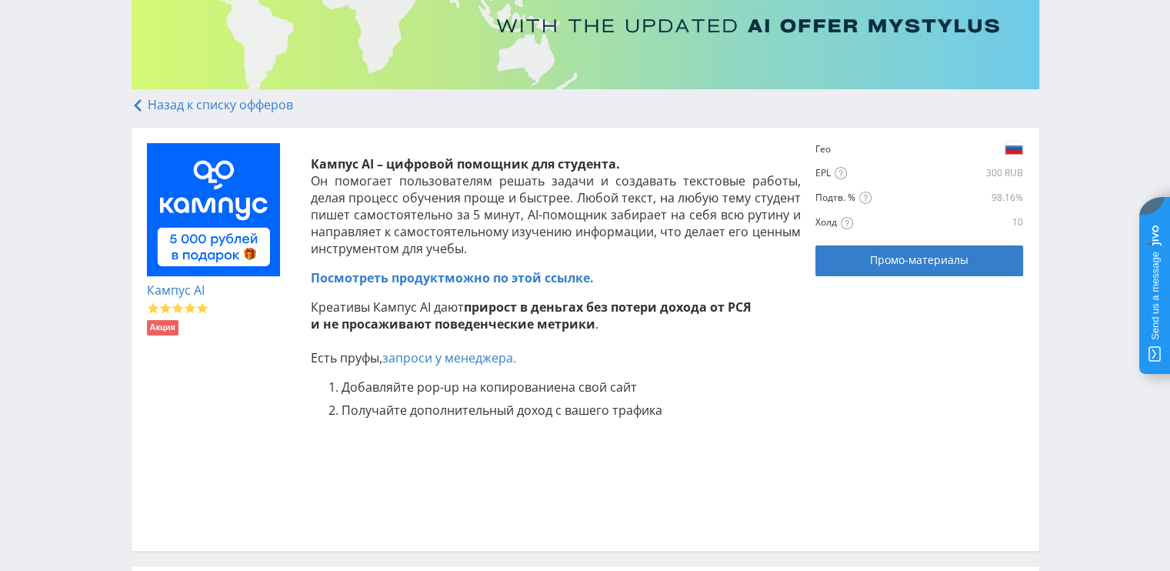
scroll to position [539, 0]
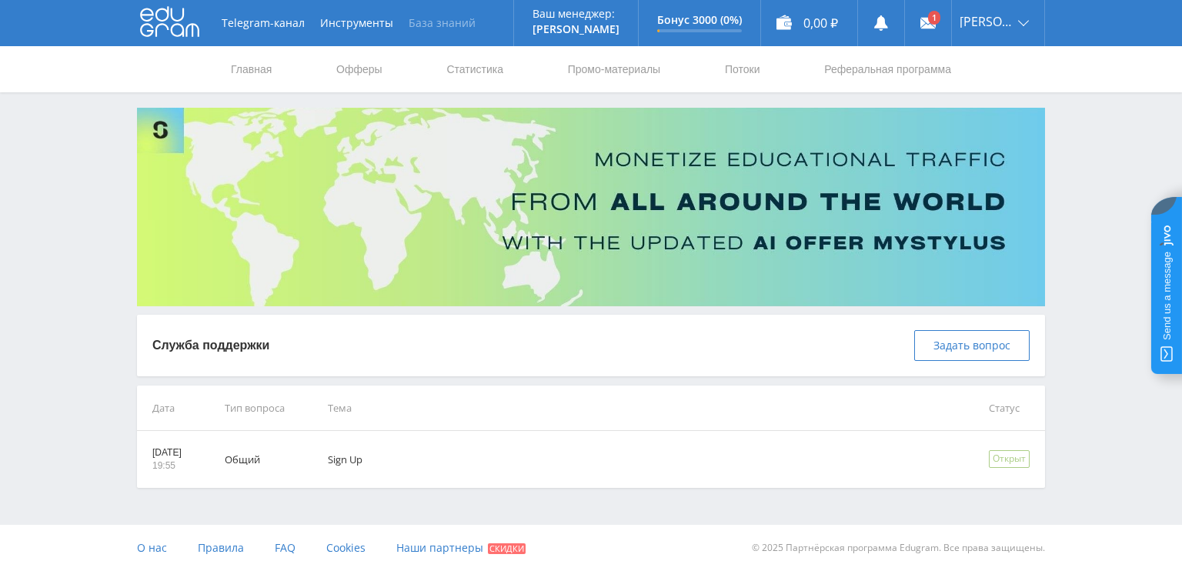
click at [446, 26] on link "База знаний" at bounding box center [442, 23] width 82 height 46
